Goal: Task Accomplishment & Management: Manage account settings

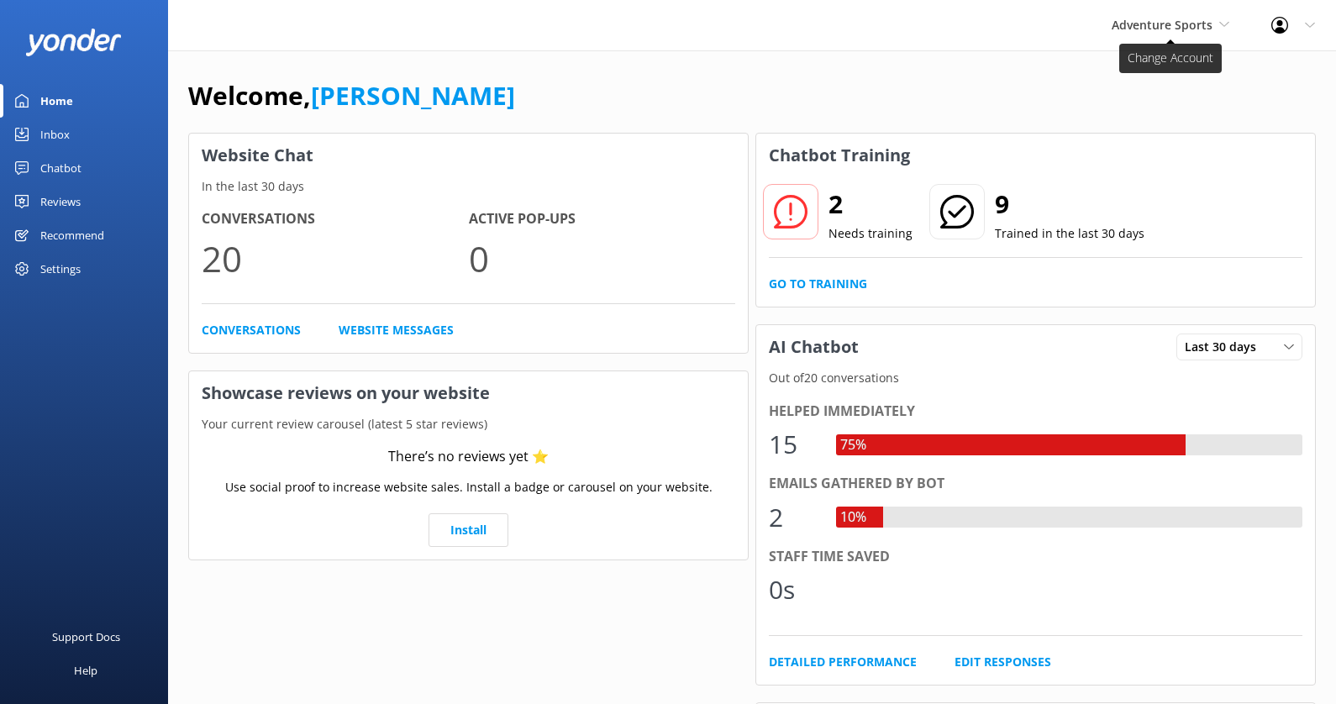
click at [1180, 24] on span "Adventure Sports" at bounding box center [1162, 25] width 101 height 16
click at [1180, 26] on span "Adventure Sports" at bounding box center [1162, 25] width 101 height 16
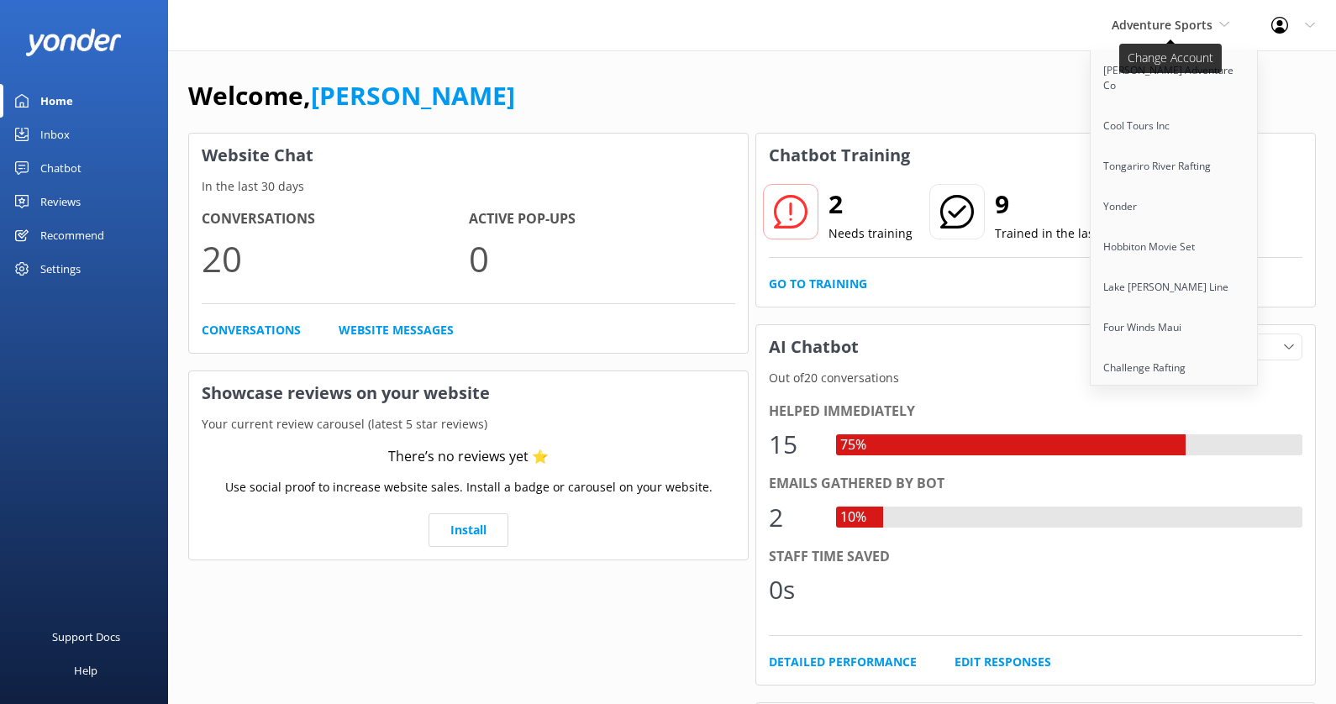
scroll to position [860, 0]
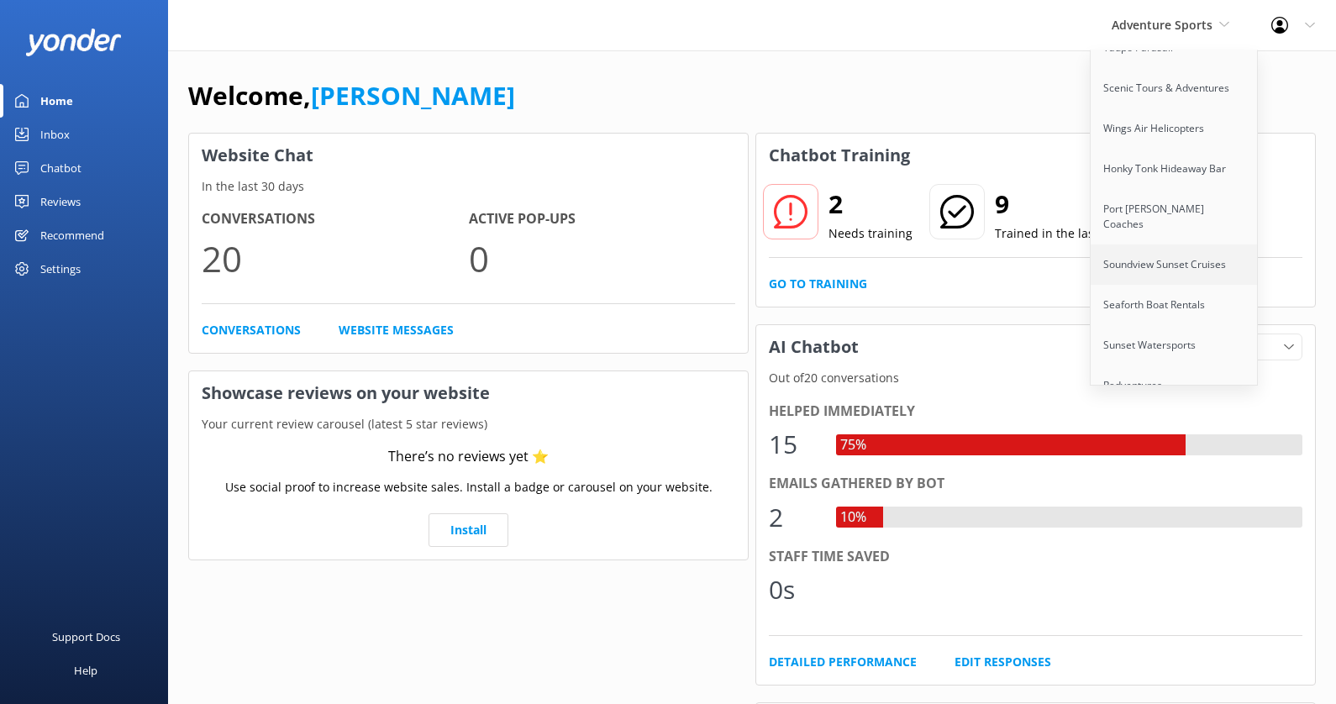
click at [1187, 245] on link "Soundview Sunset Cruises" at bounding box center [1175, 265] width 168 height 40
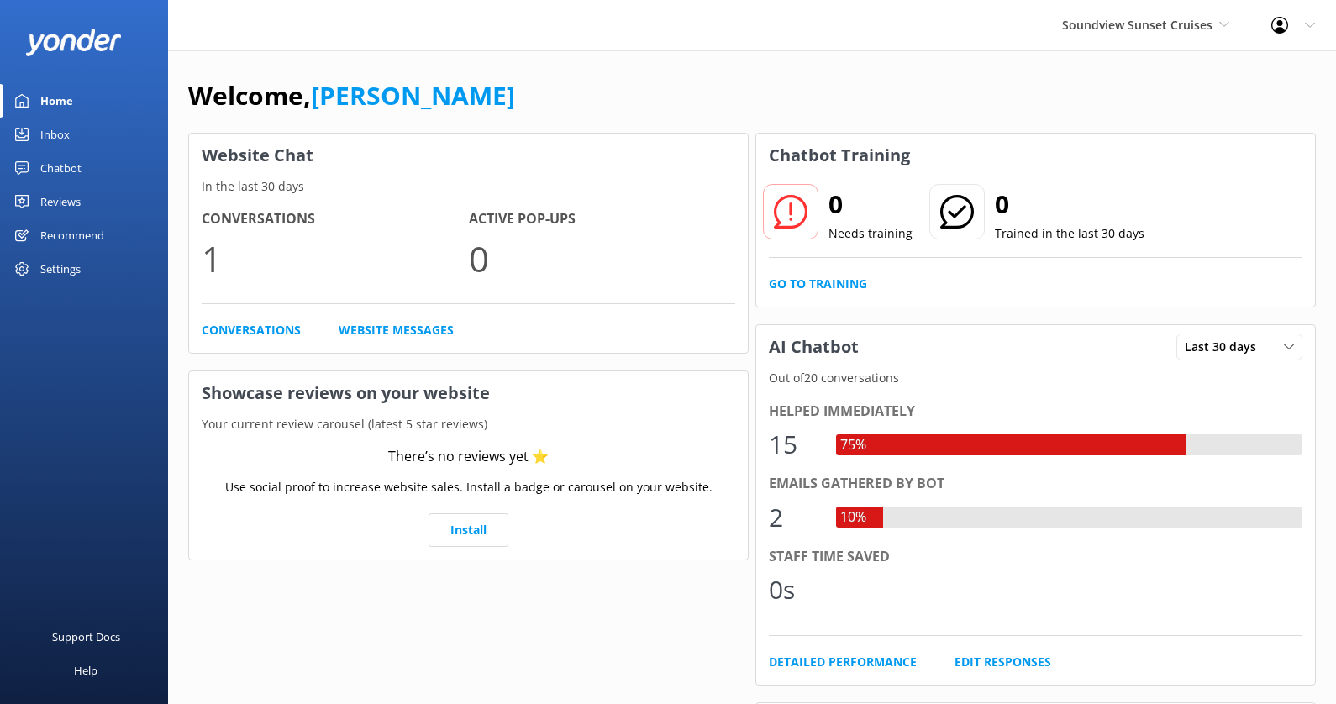
click at [76, 271] on div "Settings" at bounding box center [60, 269] width 40 height 34
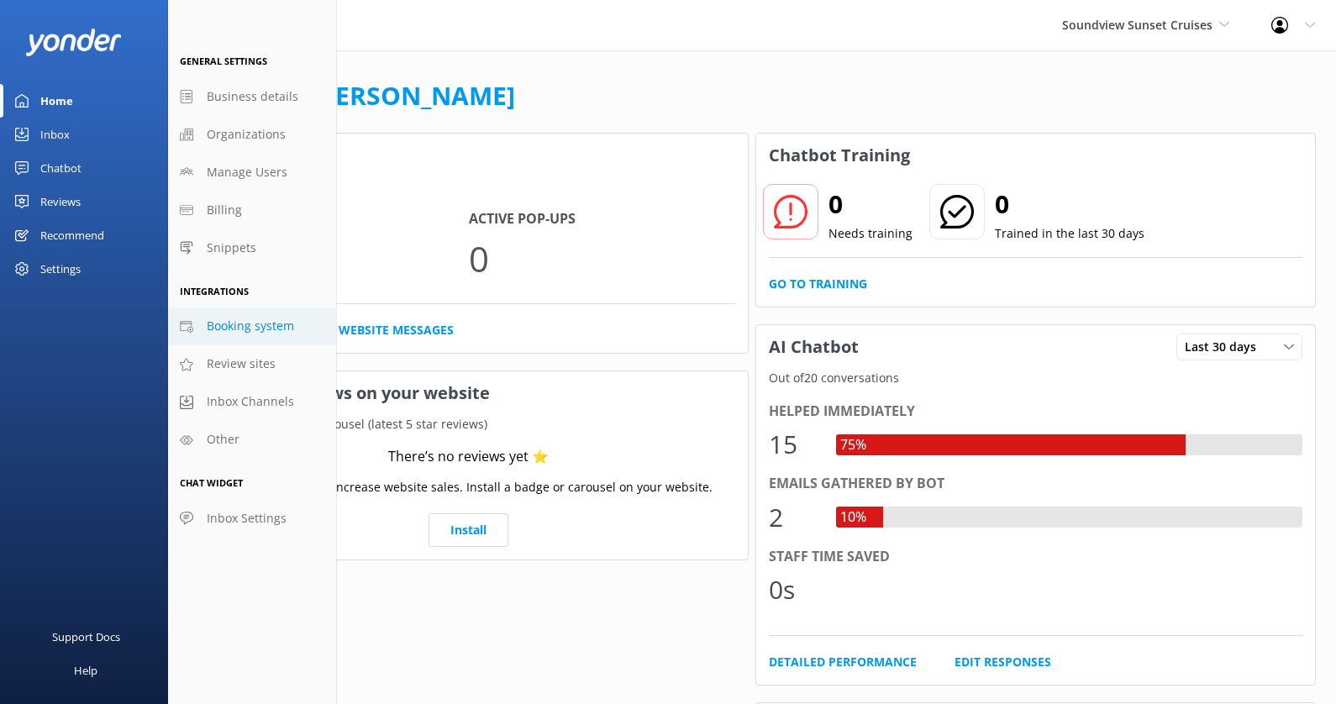
click at [276, 329] on span "Booking system" at bounding box center [250, 326] width 87 height 18
